Goal: Task Accomplishment & Management: Manage account settings

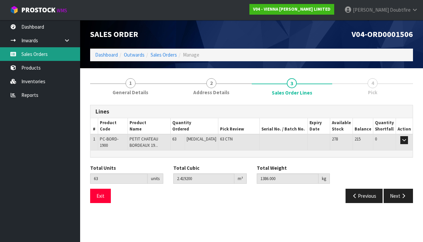
click at [34, 60] on link "Sales Orders" at bounding box center [40, 54] width 80 height 14
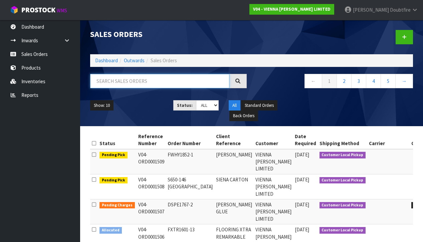
click at [104, 83] on input "text" at bounding box center [159, 81] width 139 height 14
type input "[PERSON_NAME]"
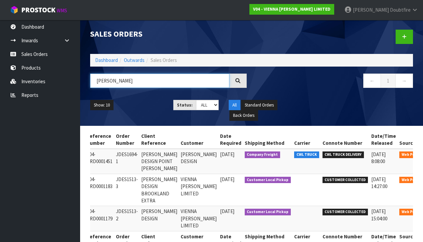
scroll to position [0, 37]
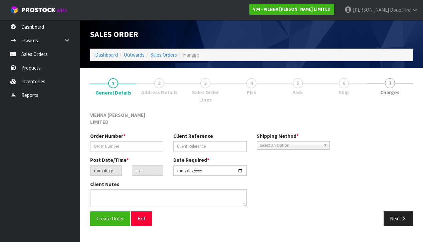
type input "JDES1694-1"
type input "[PERSON_NAME] DESIGN POINT [PERSON_NAME]"
type input "[DATE]"
type input "11:13:00.000"
type input "[DATE]"
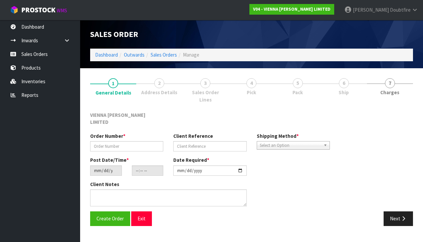
type textarea "[PERSON_NAME] DESIGN POINT [PERSON_NAME] DELIVERY DATE, 15TH OR [DATE]. ORDER 1…"
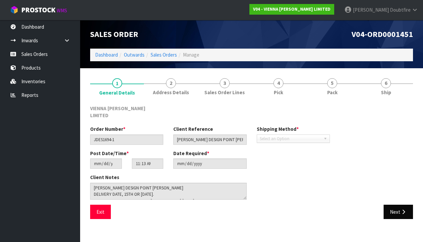
click at [397, 205] on button "Next" at bounding box center [397, 212] width 29 height 14
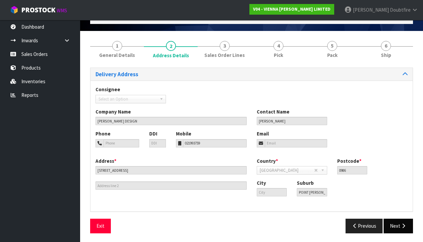
scroll to position [37, 0]
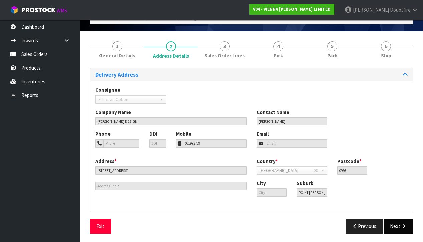
click at [402, 227] on icon "button" at bounding box center [403, 226] width 6 height 5
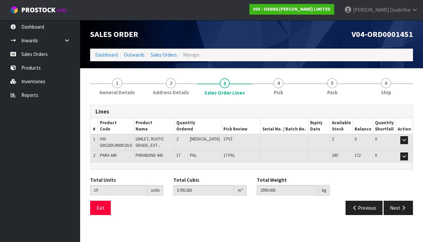
scroll to position [0, 0]
